Goal: Find specific page/section: Find specific page/section

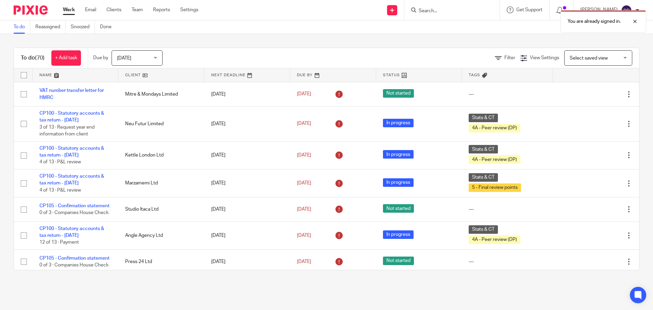
click at [458, 9] on div "You are already signed in." at bounding box center [487, 20] width 320 height 26
click at [440, 11] on div "You are already signed in." at bounding box center [487, 20] width 320 height 26
click at [635, 21] on div at bounding box center [630, 21] width 18 height 8
click at [462, 12] on input "Search" at bounding box center [448, 11] width 61 height 6
type input "cjt"
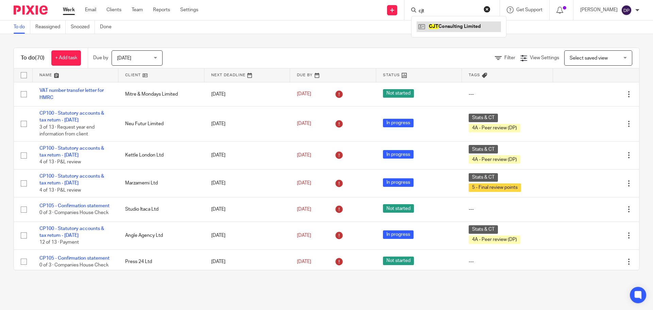
click at [459, 26] on link at bounding box center [459, 26] width 84 height 10
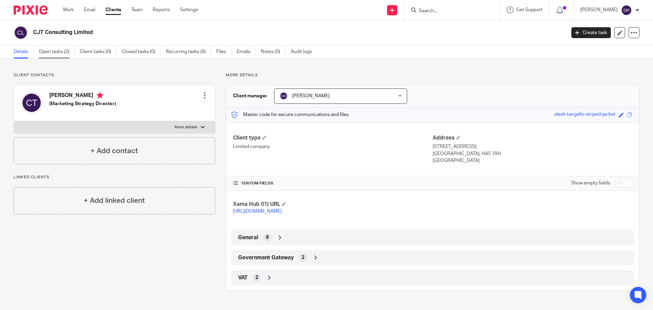
click at [56, 47] on link "Open tasks (2)" at bounding box center [57, 51] width 36 height 13
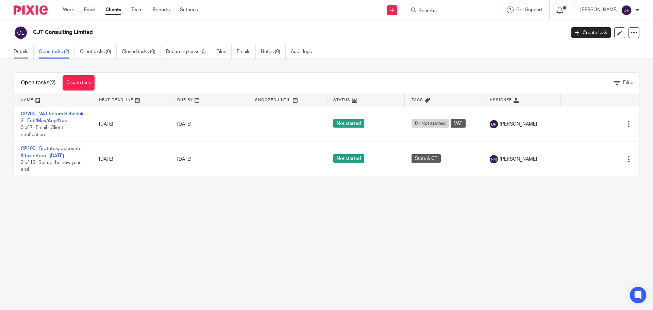
click at [23, 50] on link "Details" at bounding box center [24, 51] width 20 height 13
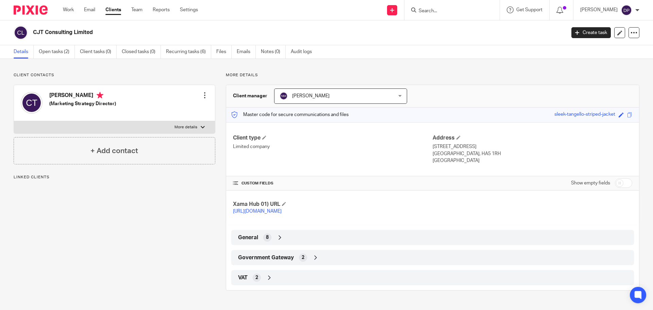
scroll to position [1, 0]
